Goal: Find specific page/section: Find specific page/section

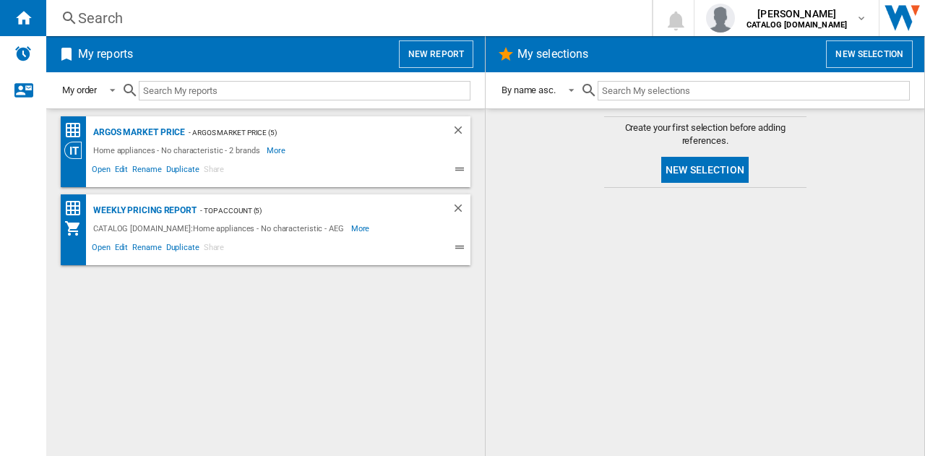
click at [207, 17] on div "Search" at bounding box center [346, 18] width 536 height 20
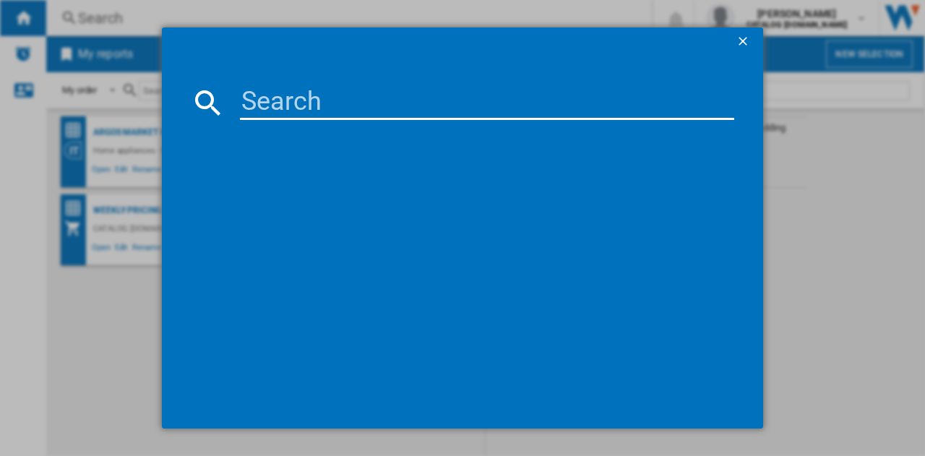
click at [437, 96] on input at bounding box center [487, 102] width 494 height 35
type input "To84ib00fb"
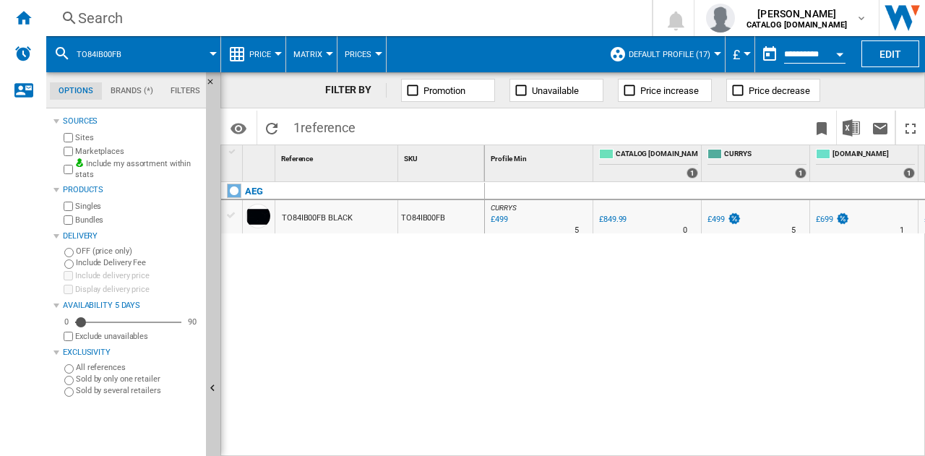
click at [305, 217] on div "TO84IB00FB BLACK" at bounding box center [317, 218] width 70 height 33
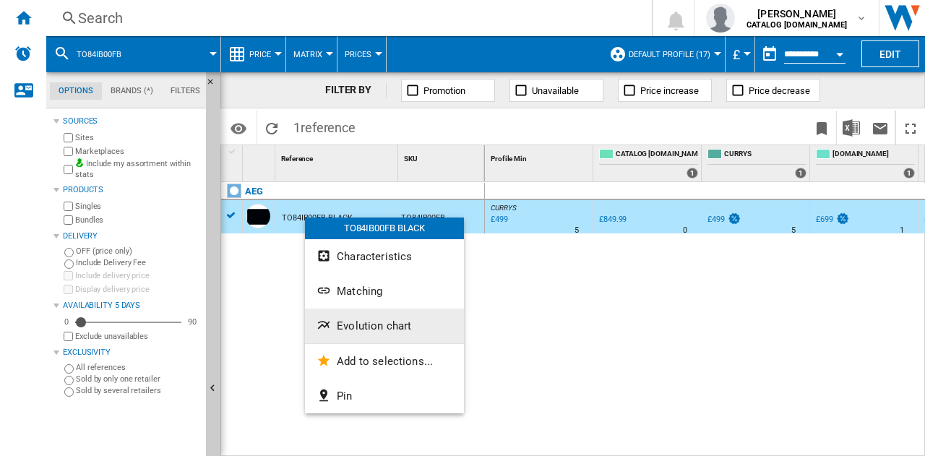
click at [376, 333] on button "Evolution chart" at bounding box center [384, 326] width 159 height 35
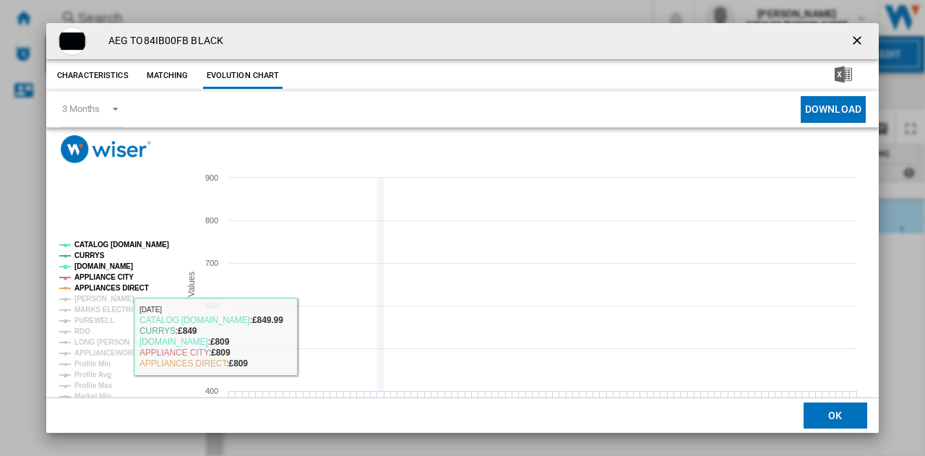
scroll to position [55, 0]
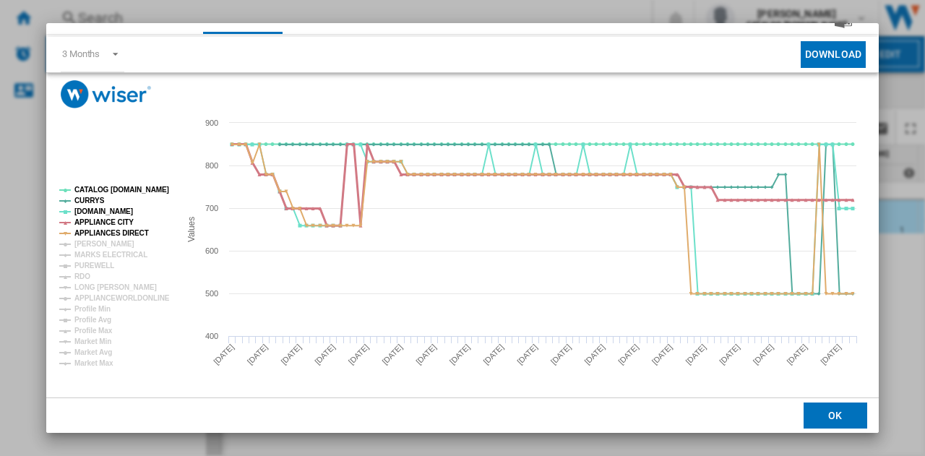
click at [101, 221] on tspan "APPLIANCE CITY" at bounding box center [103, 222] width 59 height 8
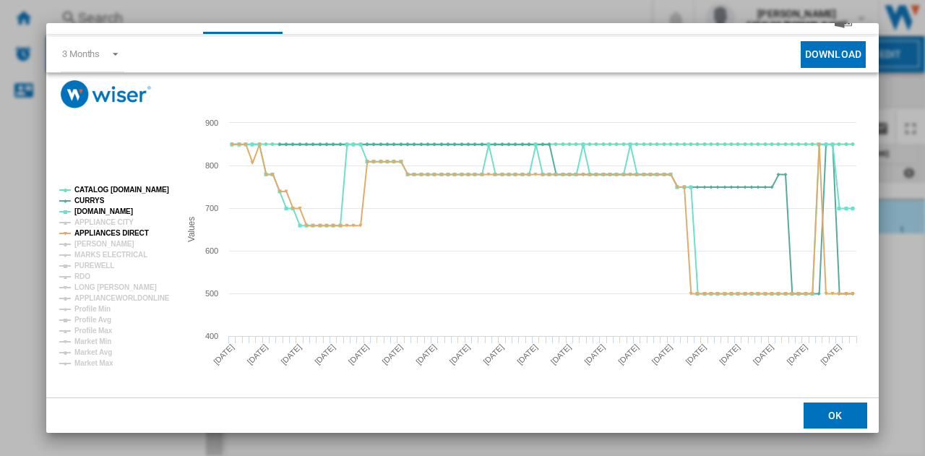
click at [101, 221] on tspan "APPLIANCE CITY" at bounding box center [103, 222] width 59 height 8
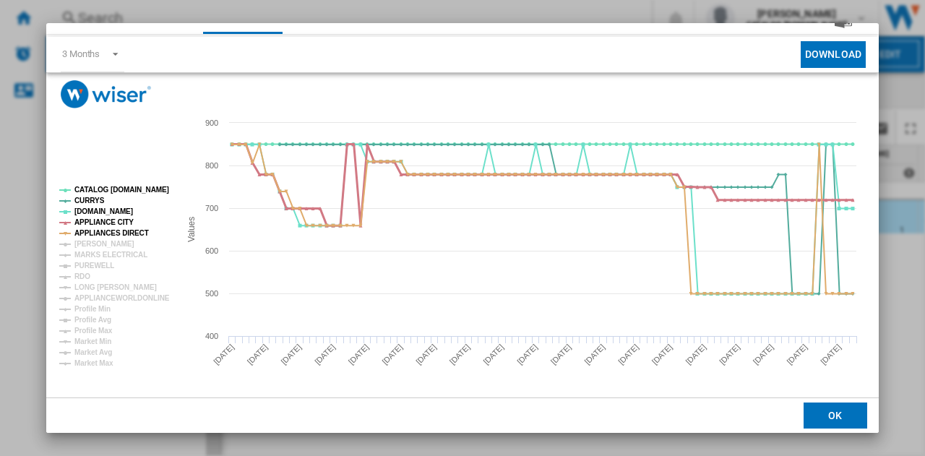
click at [101, 221] on tspan "APPLIANCE CITY" at bounding box center [103, 222] width 59 height 8
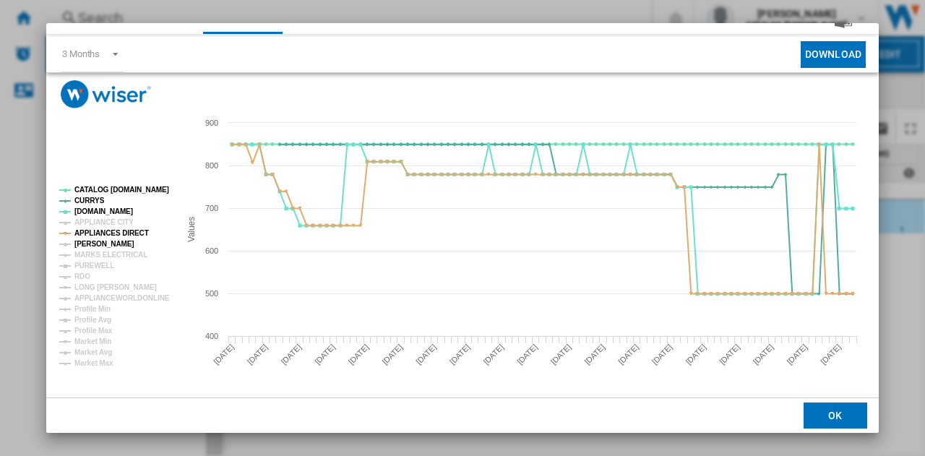
click at [98, 243] on tspan "JOHN LEWIS" at bounding box center [104, 244] width 60 height 8
